Goal: Navigation & Orientation: Understand site structure

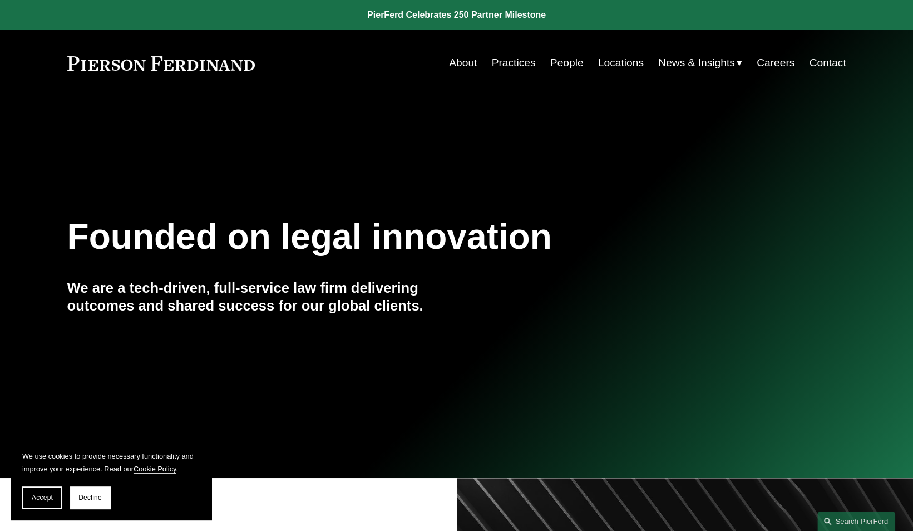
click at [776, 63] on link "Careers" at bounding box center [776, 62] width 38 height 21
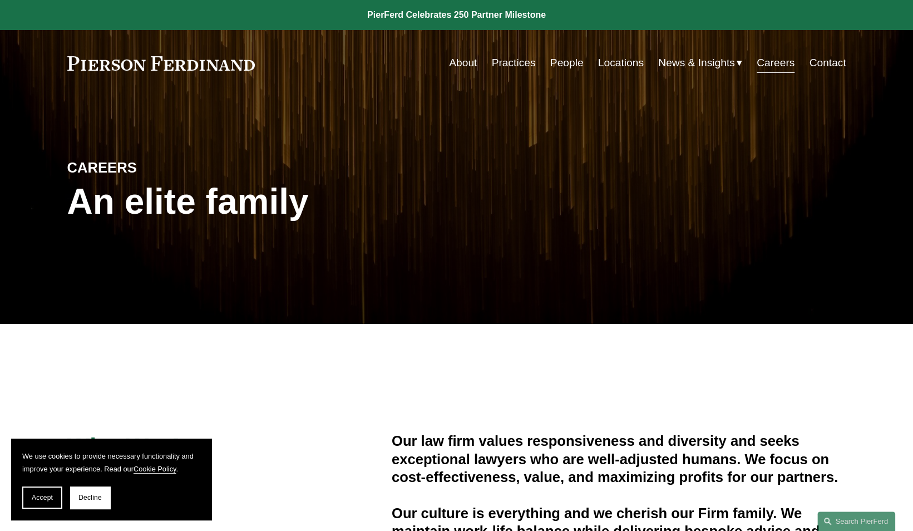
scroll to position [21, 0]
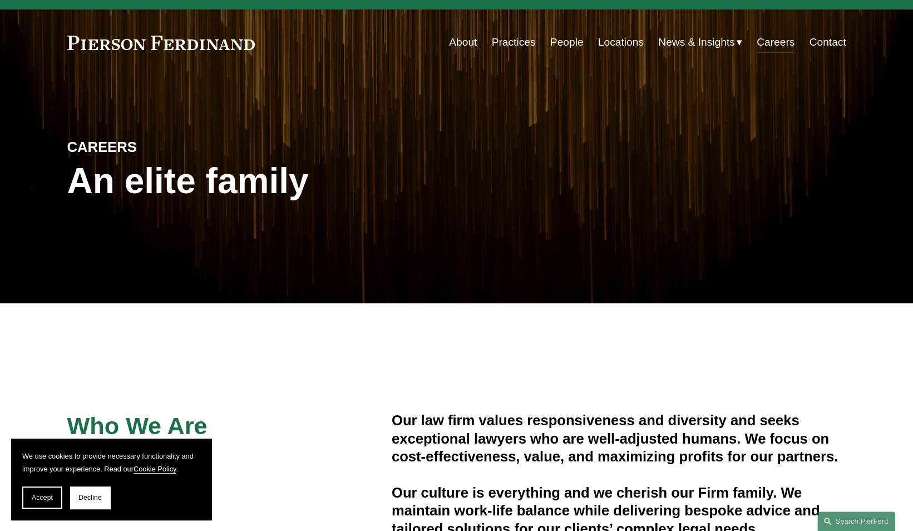
click at [606, 40] on link "Locations" at bounding box center [621, 42] width 46 height 21
click at [553, 45] on link "People" at bounding box center [566, 42] width 33 height 21
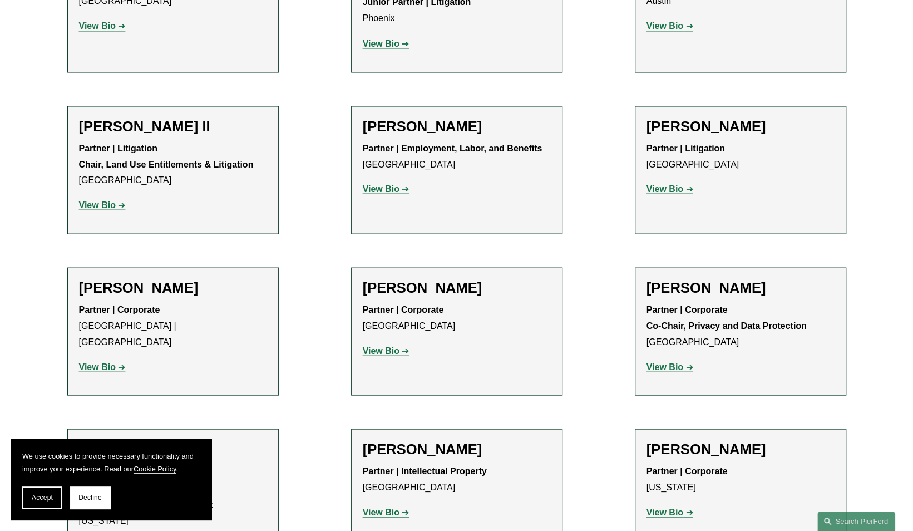
scroll to position [1328, 0]
